Goal: Information Seeking & Learning: Learn about a topic

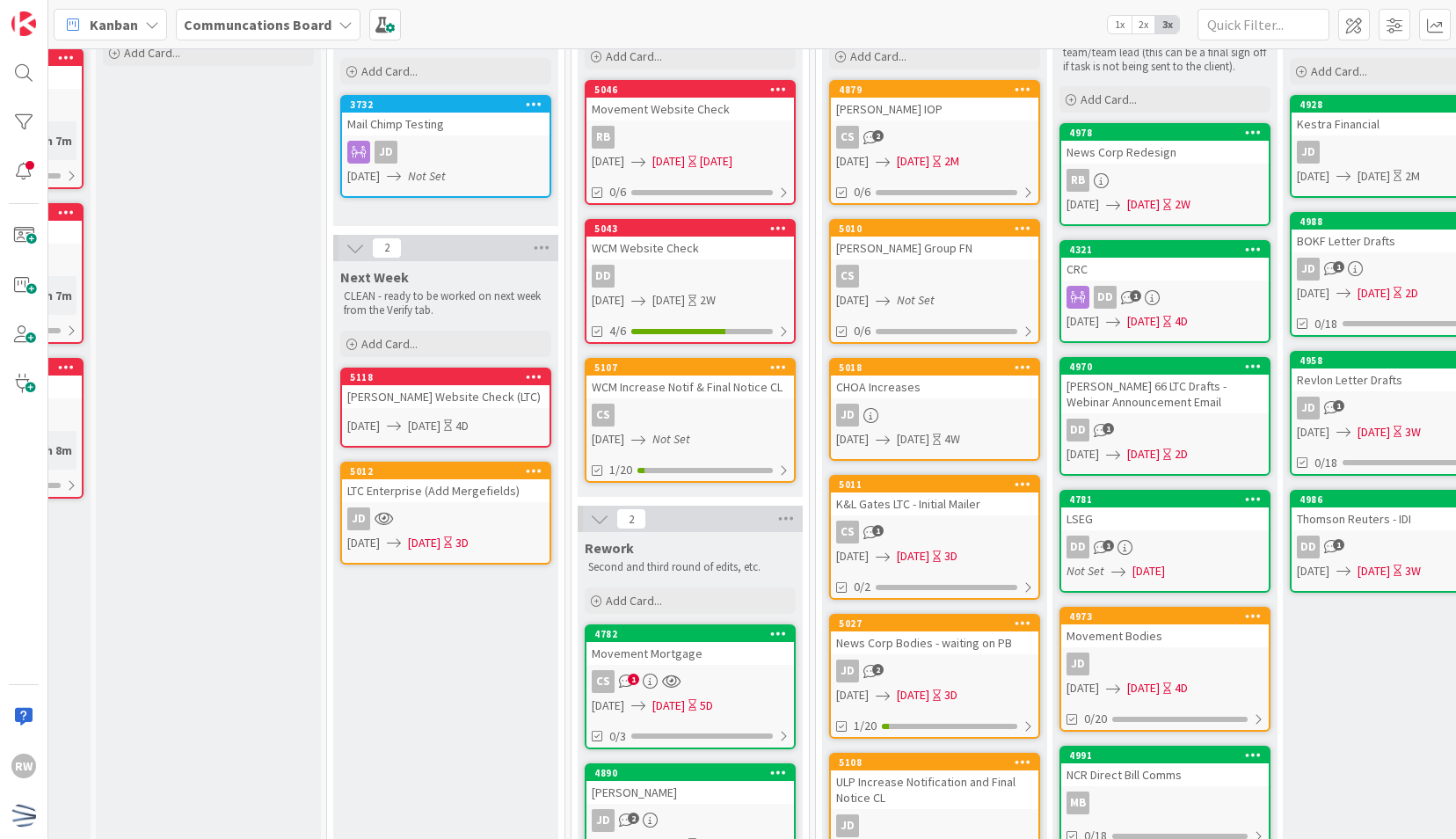
scroll to position [134, 189]
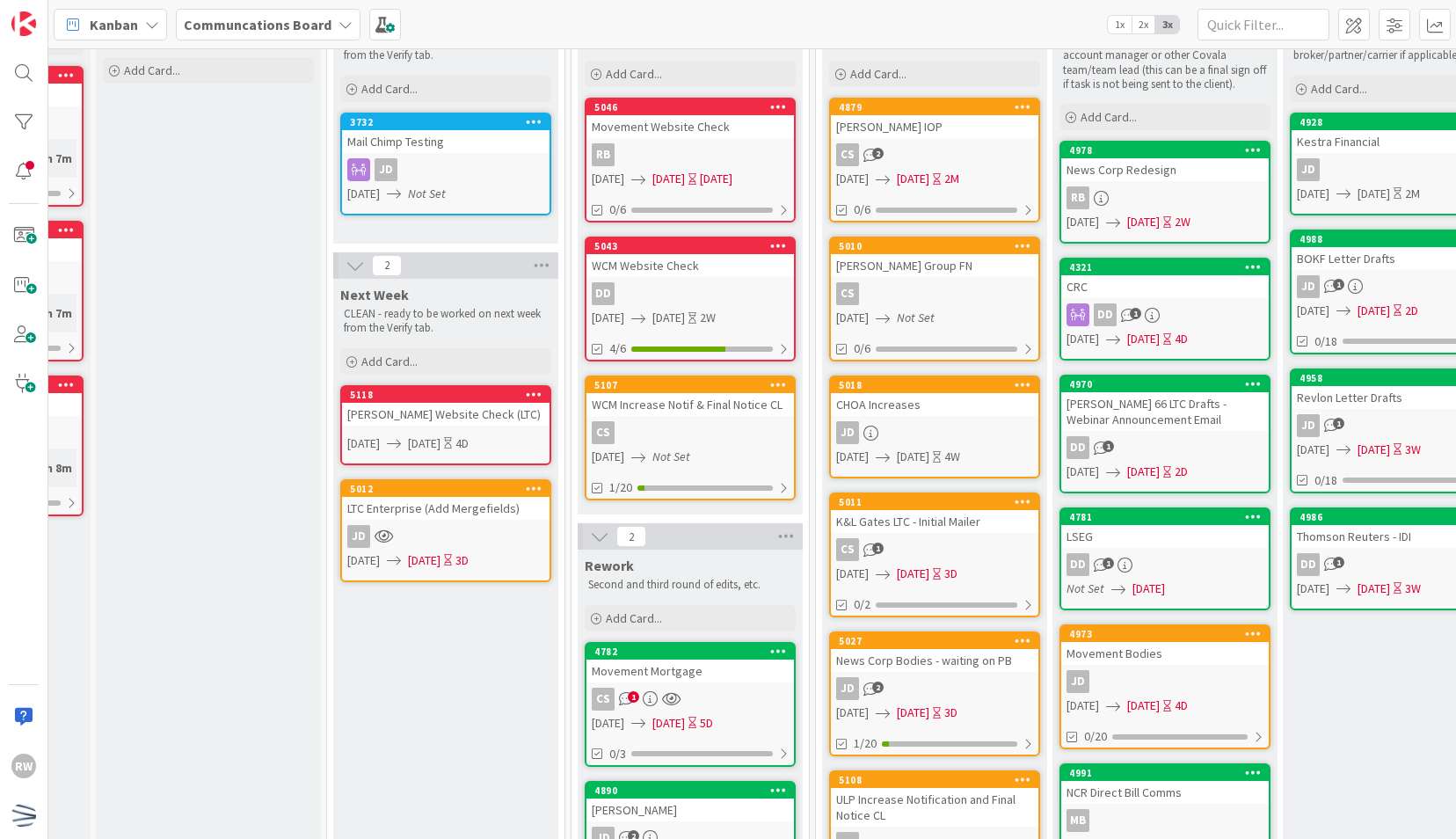
click at [728, 677] on div "Movement Mortgage" at bounding box center [691, 671] width 208 height 22
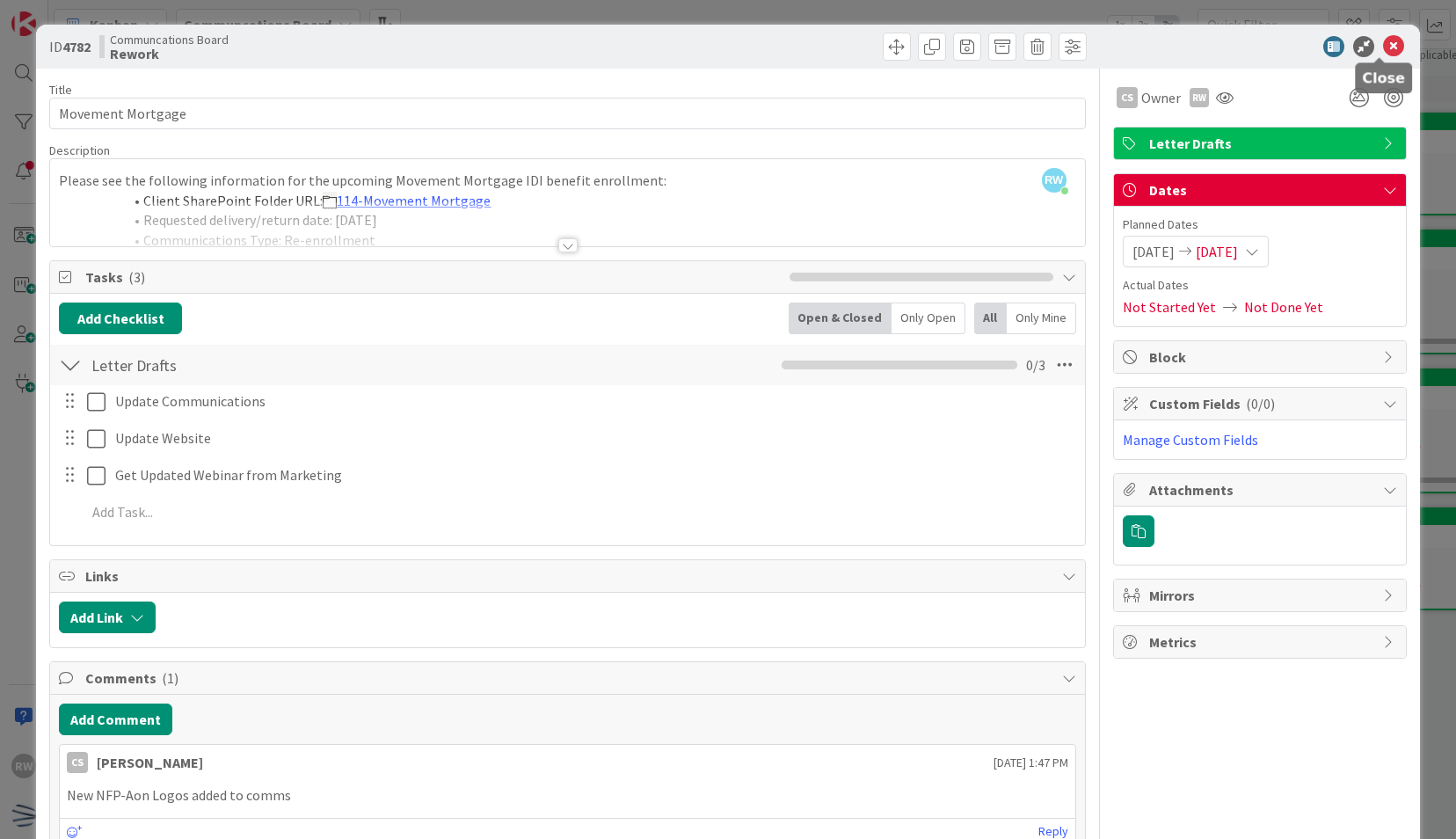
click at [1383, 48] on icon at bounding box center [1393, 46] width 22 height 22
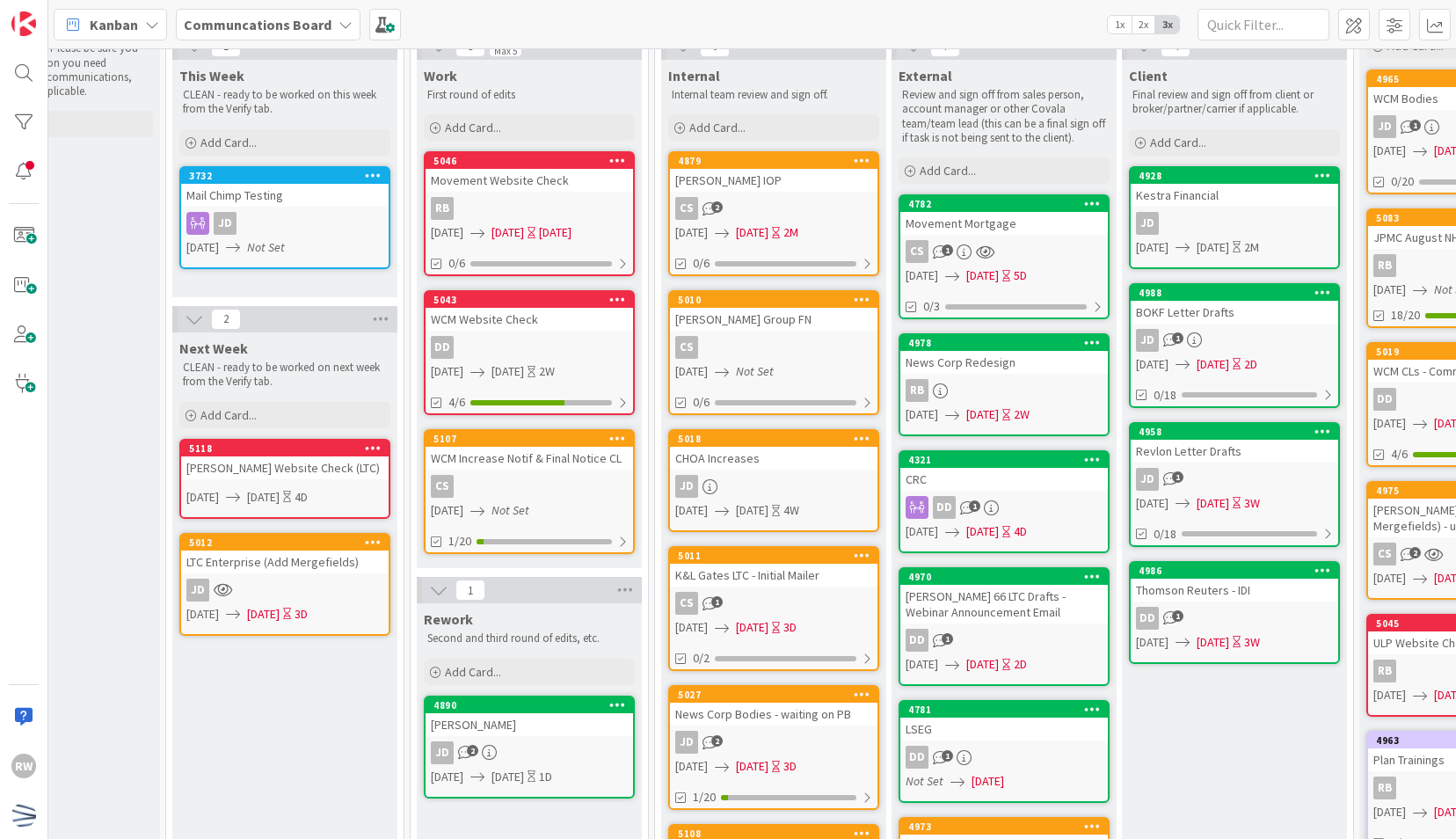
scroll to position [80, 351]
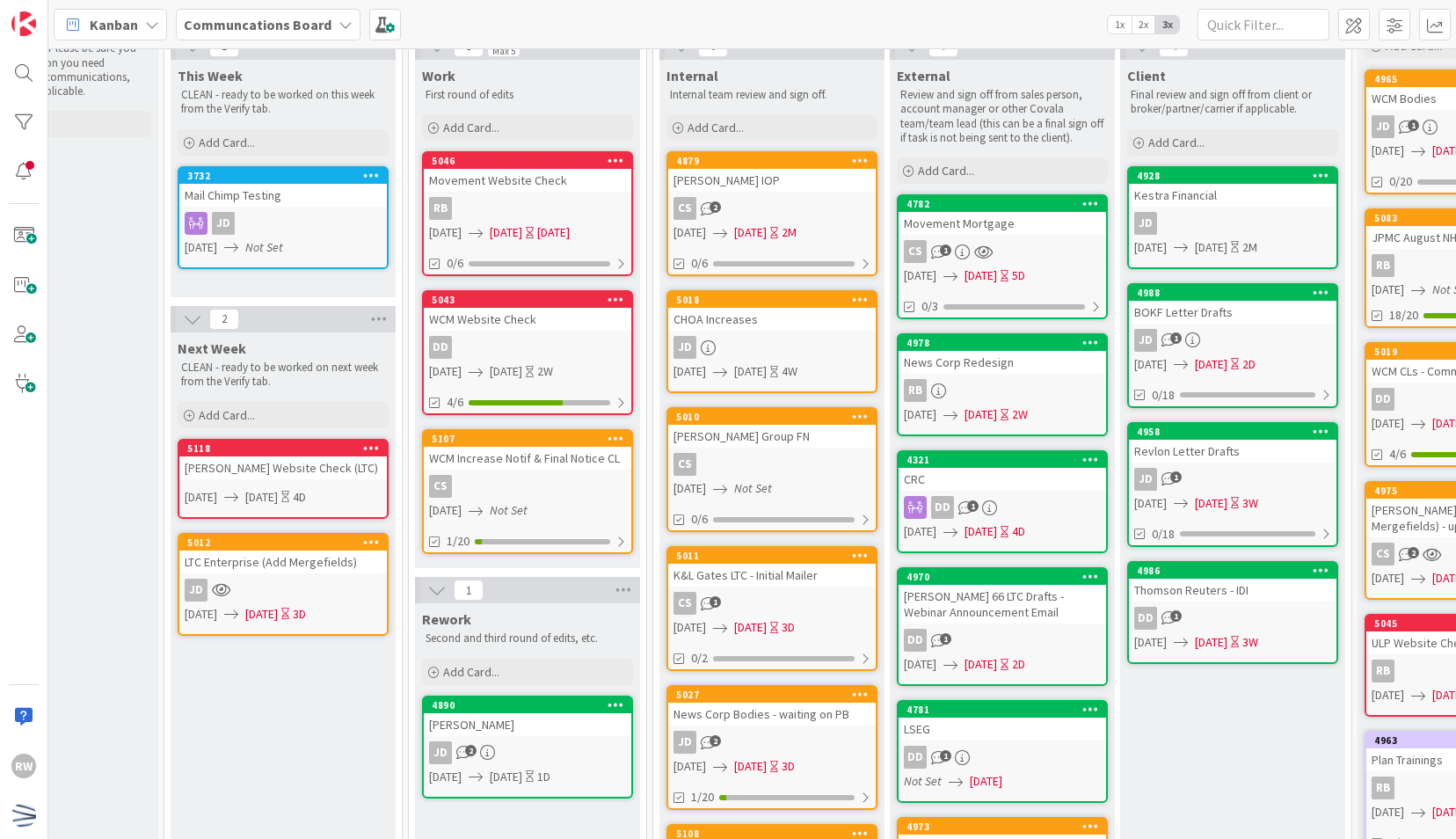
click at [767, 351] on div "JD" at bounding box center [772, 348] width 208 height 22
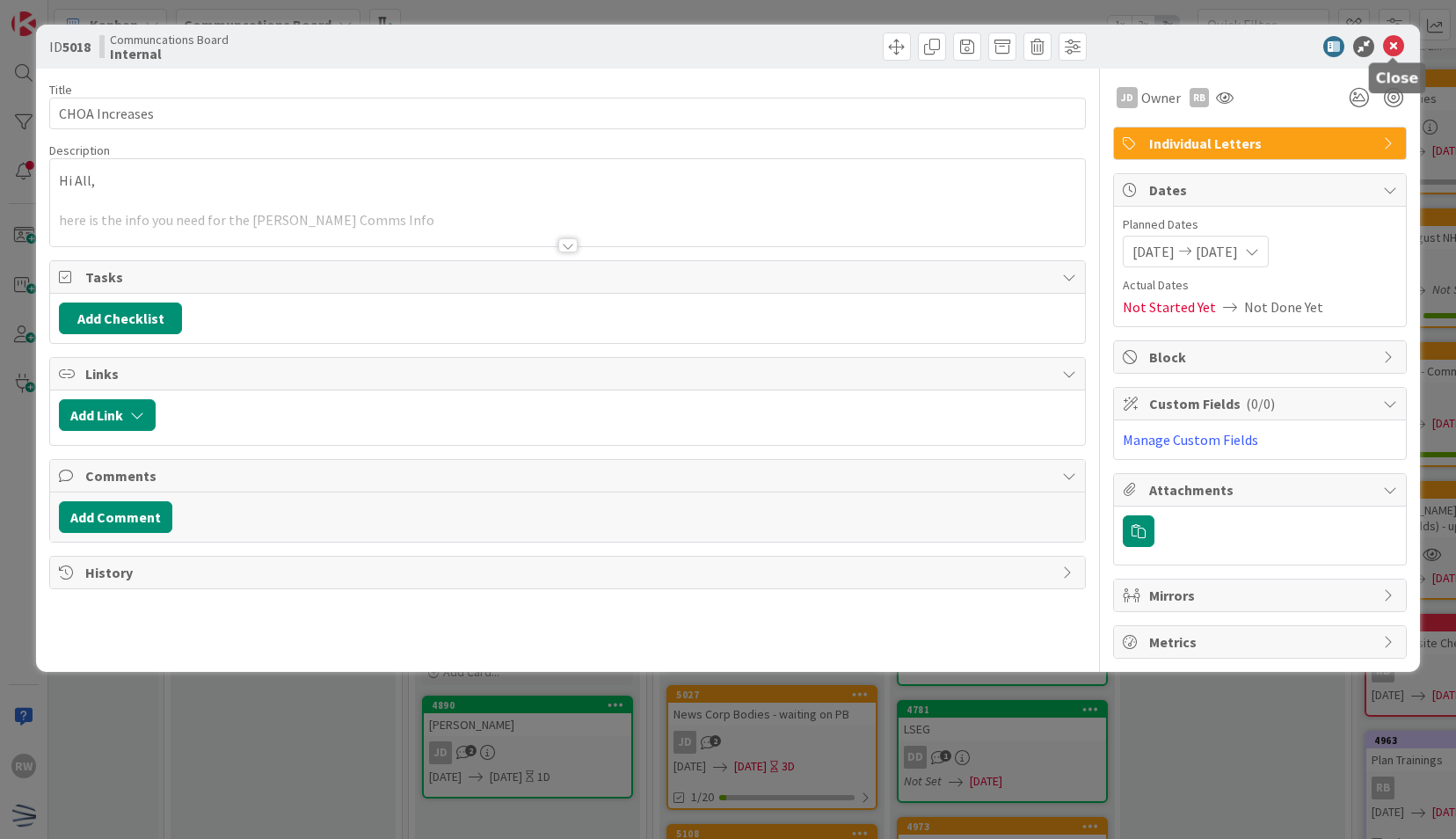
click at [1396, 49] on icon at bounding box center [1393, 46] width 22 height 22
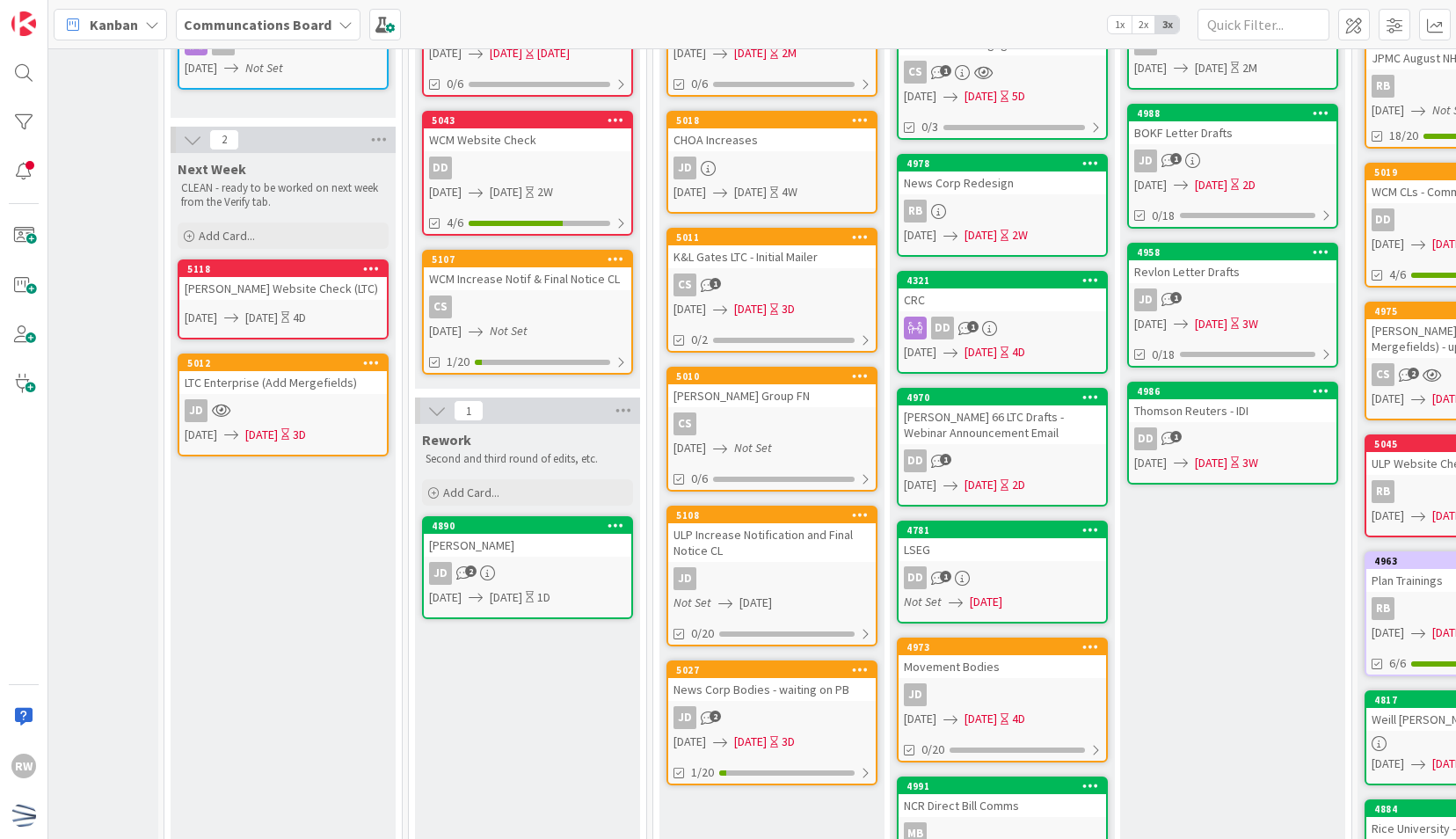
scroll to position [0, 351]
